Goal: Task Accomplishment & Management: Manage account settings

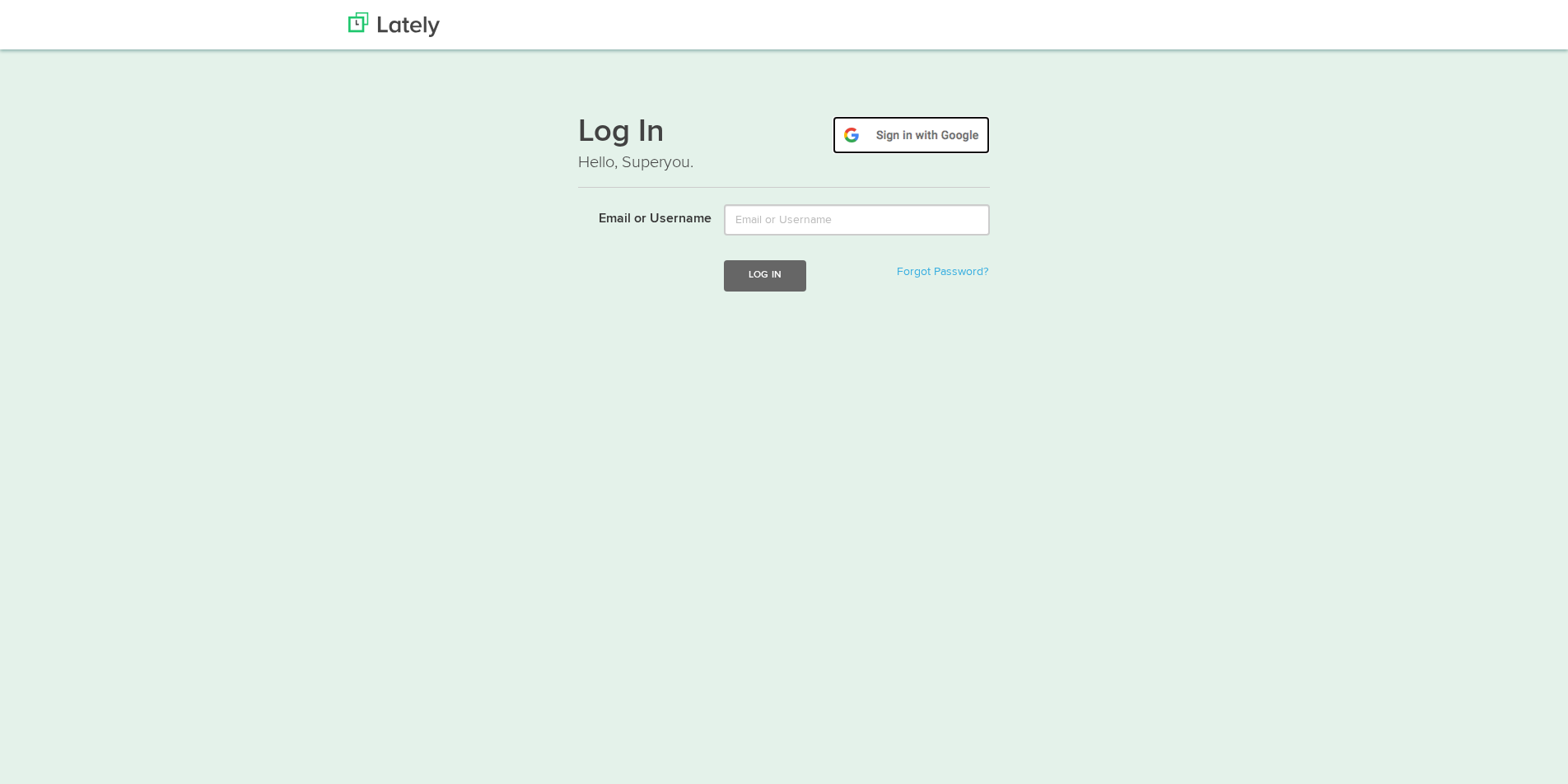
click at [878, 134] on img at bounding box center [911, 135] width 157 height 38
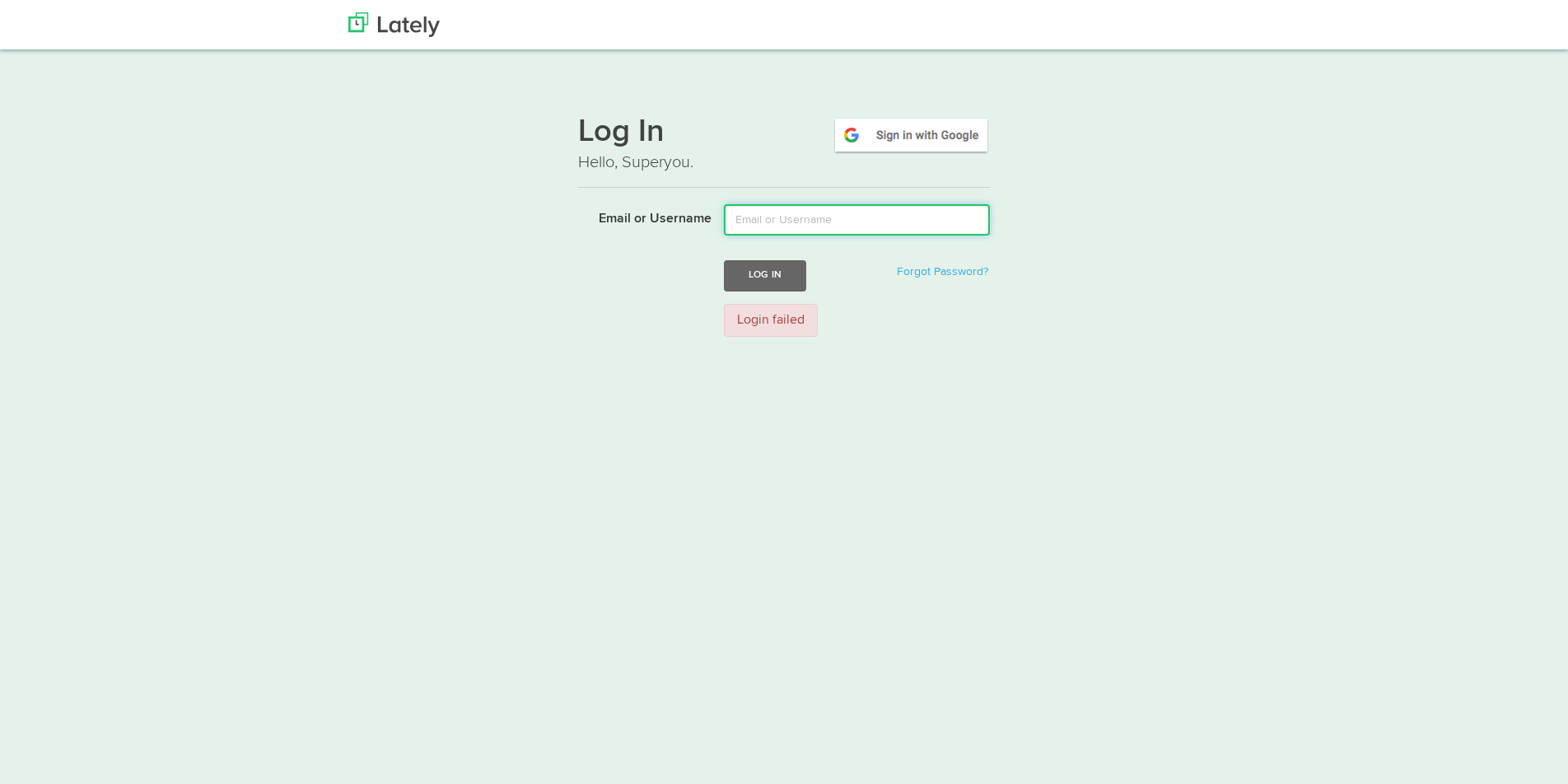
click at [811, 224] on input "Email or Username" at bounding box center [857, 220] width 266 height 31
type input "kapro"
click at [1112, 231] on div "Log In Hello, Superyou. Email or Username kapro Log In Forgot Password? Login f…" at bounding box center [784, 224] width 997 height 249
click at [777, 269] on button "Log In" at bounding box center [765, 275] width 83 height 30
click at [389, 25] on img at bounding box center [394, 24] width 92 height 24
